Goal: Information Seeking & Learning: Learn about a topic

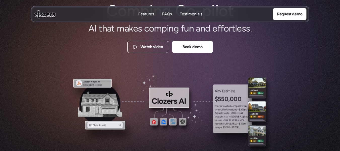
scroll to position [76, 0]
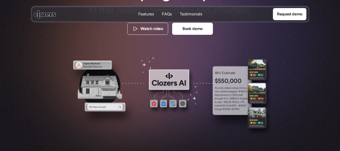
click at [230, 94] on span "(" at bounding box center [230, 95] width 1 height 4
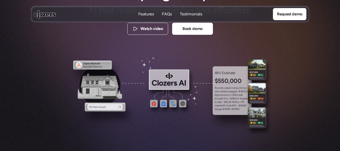
scroll to position [0, 0]
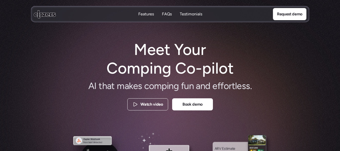
click at [188, 14] on p "Testimonials" at bounding box center [191, 14] width 22 height 6
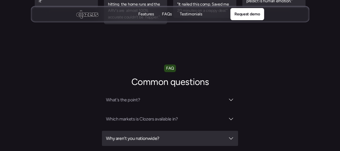
scroll to position [1715, 0]
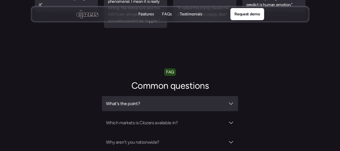
click at [145, 100] on h3 "What's the point?" at bounding box center [165, 103] width 119 height 7
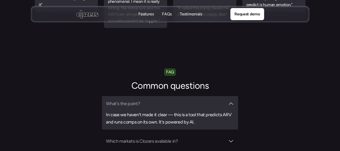
scroll to position [1741, 0]
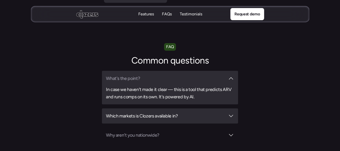
click at [124, 112] on h3 "Which markets is Clozers available in?" at bounding box center [165, 115] width 119 height 7
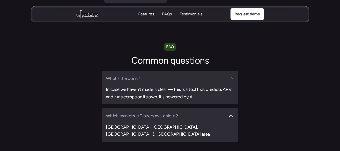
scroll to position [1766, 0]
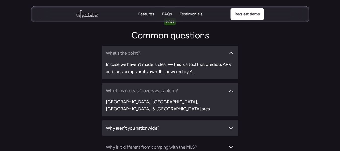
click at [148, 124] on h3 "Why aren't you nationwide?" at bounding box center [165, 127] width 119 height 7
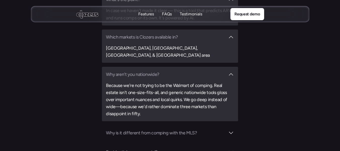
scroll to position [1866, 0]
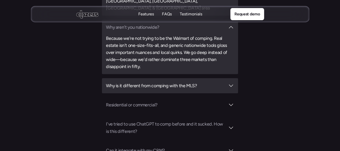
click at [146, 82] on h3 "Why is it different from comping with the MLS?" at bounding box center [165, 85] width 119 height 7
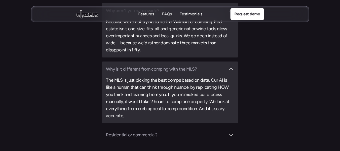
scroll to position [1892, 0]
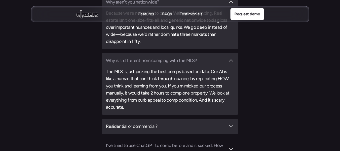
click at [135, 123] on h3 "Residential or commercial?" at bounding box center [165, 126] width 119 height 7
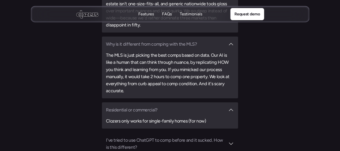
scroll to position [1917, 0]
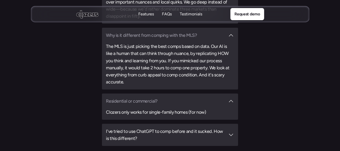
click at [134, 128] on h3 "I've tried to use ChatGPT to comp before and it sucked. How is this different?" at bounding box center [165, 135] width 119 height 14
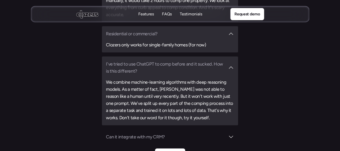
scroll to position [1992, 0]
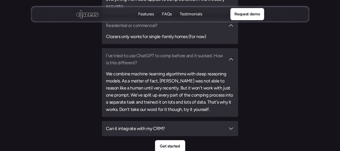
click at [120, 125] on h3 "Can it integrate with my CRM?" at bounding box center [165, 128] width 119 height 7
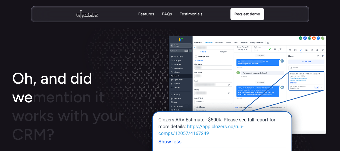
scroll to position [709, 0]
